Goal: Navigation & Orientation: Understand site structure

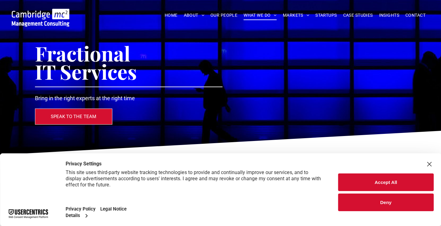
click at [410, 183] on button "Accept All" at bounding box center [385, 183] width 95 height 18
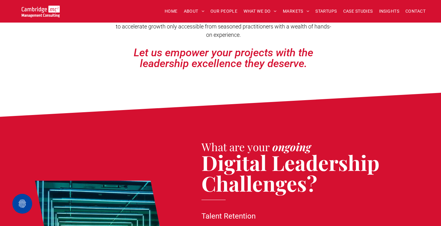
scroll to position [239, 0]
